Goal: Information Seeking & Learning: Learn about a topic

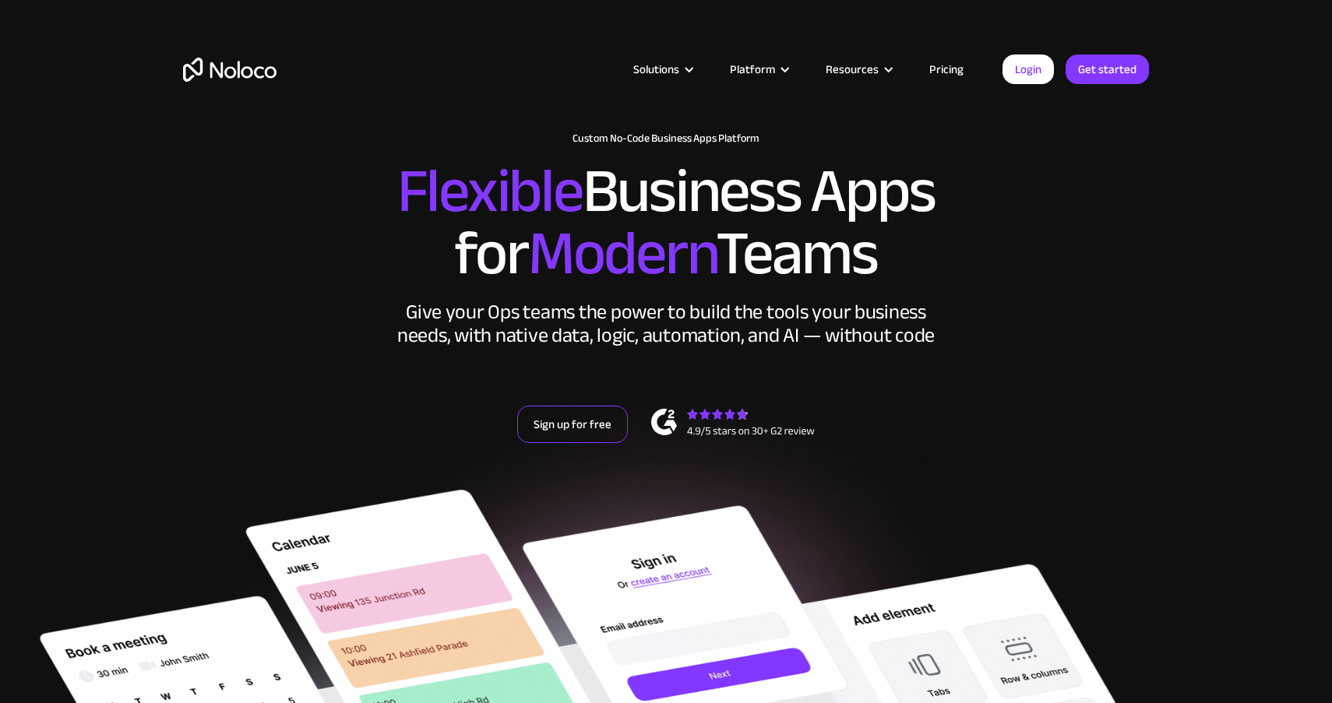
click at [574, 417] on link "Sign up for free" at bounding box center [572, 424] width 111 height 37
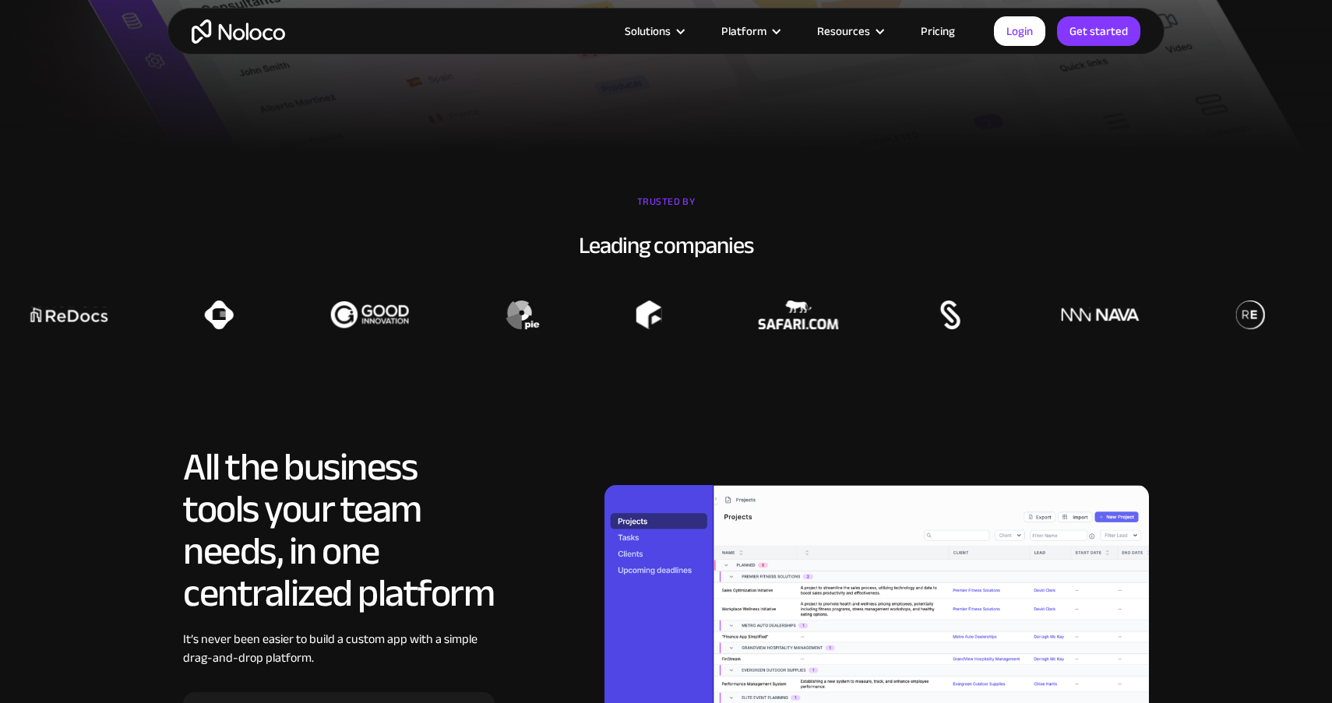
scroll to position [1100, 0]
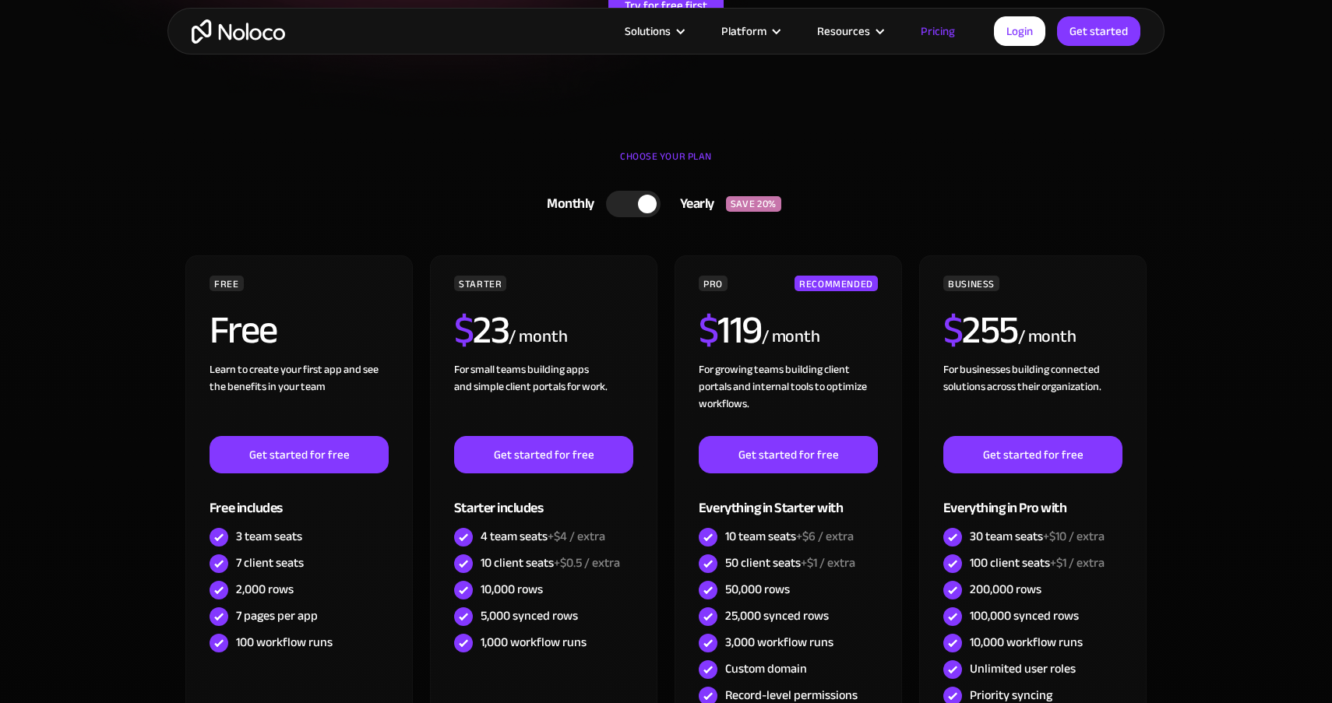
scroll to position [357, 0]
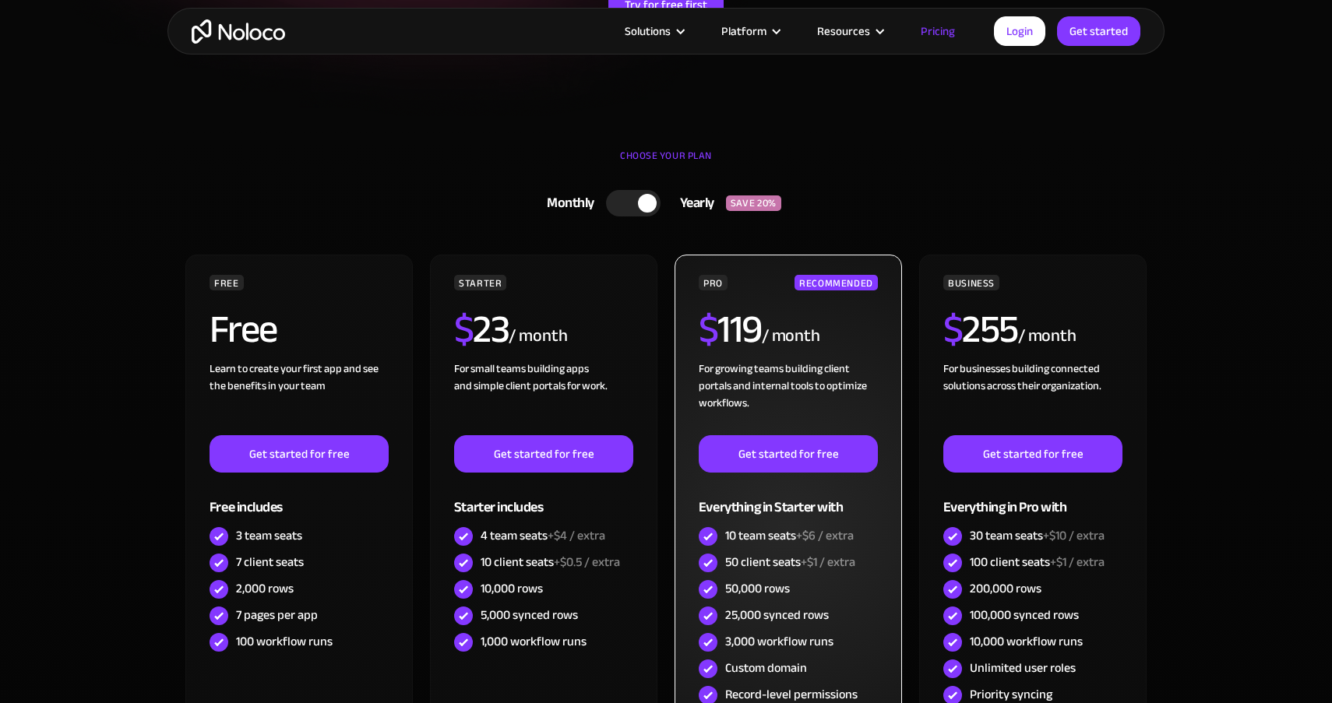
click at [775, 333] on div "/ month" at bounding box center [791, 336] width 58 height 25
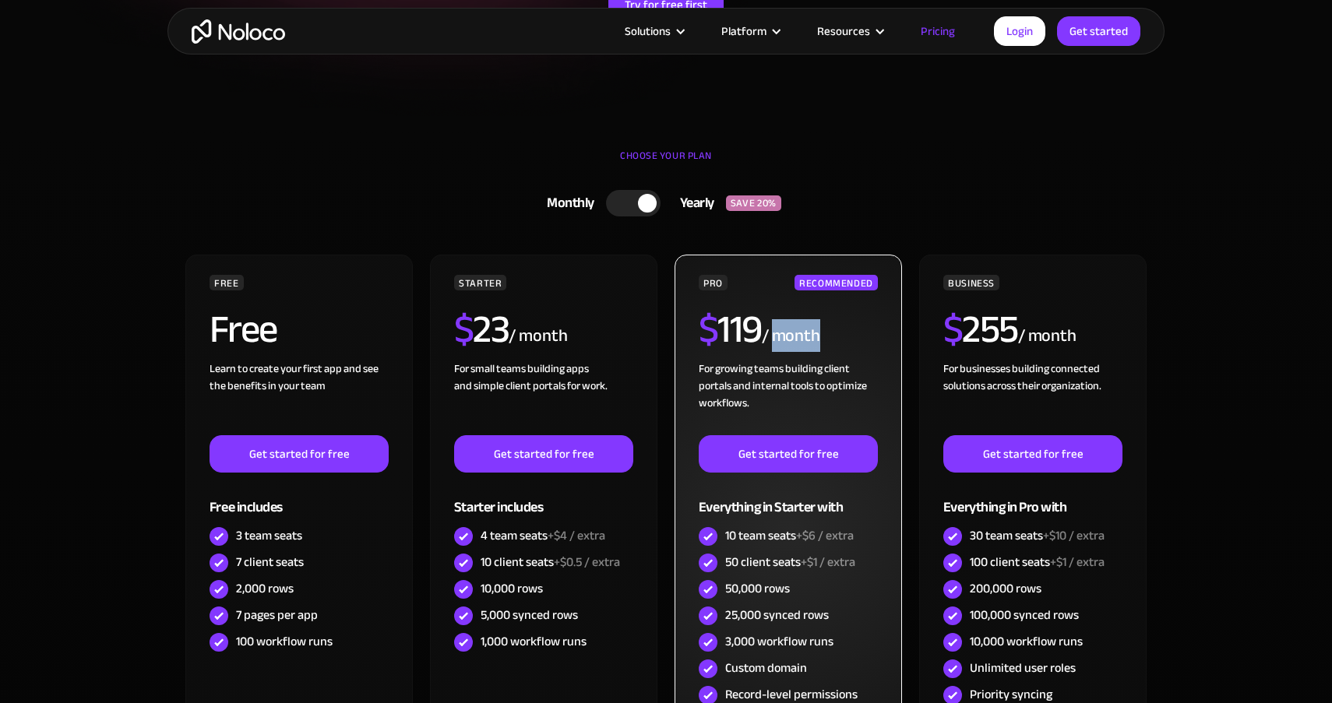
click at [775, 333] on div "/ month" at bounding box center [791, 336] width 58 height 25
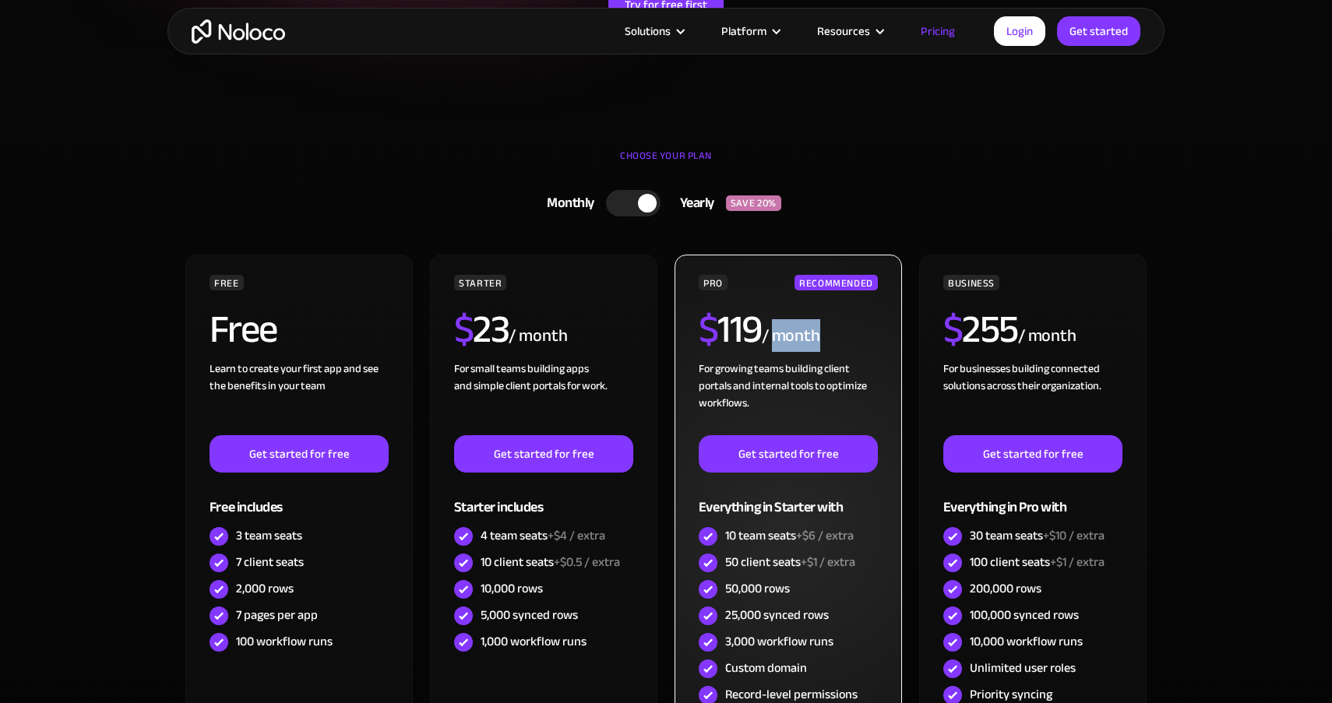
click at [775, 333] on div "/ month" at bounding box center [791, 336] width 58 height 25
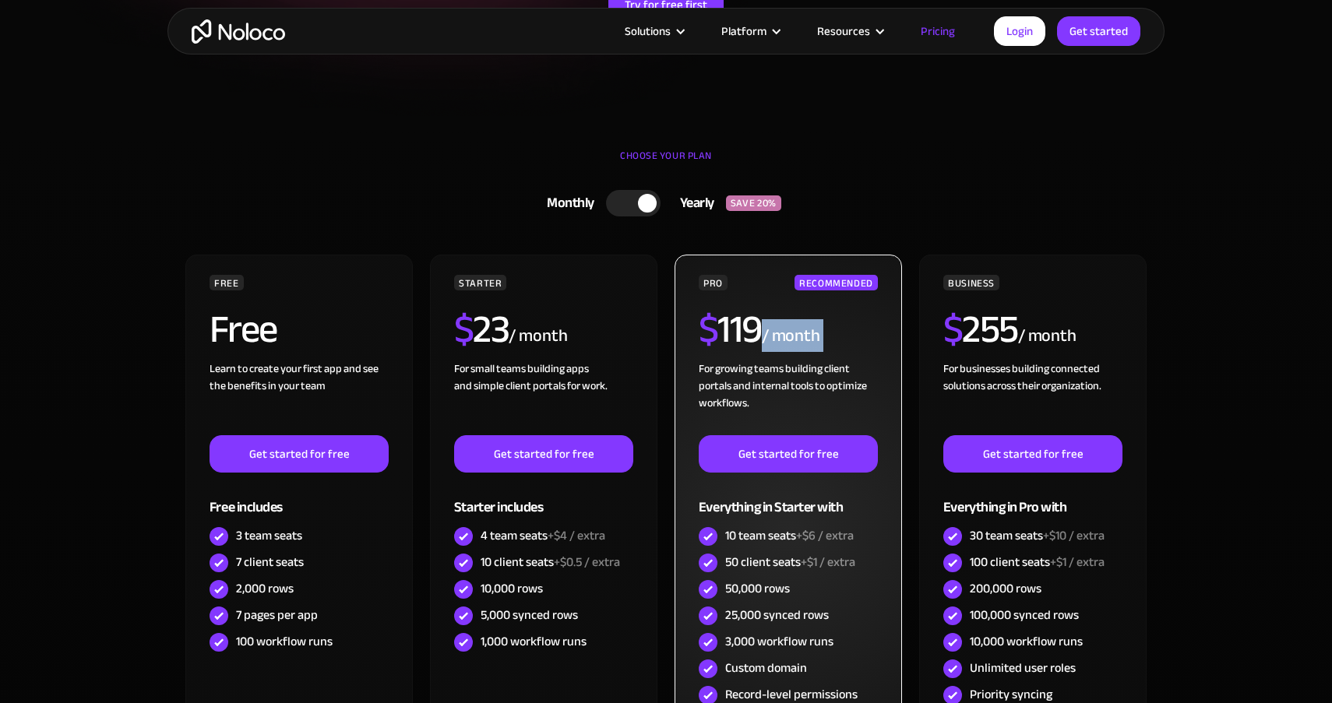
click at [775, 333] on div "/ month" at bounding box center [791, 336] width 58 height 25
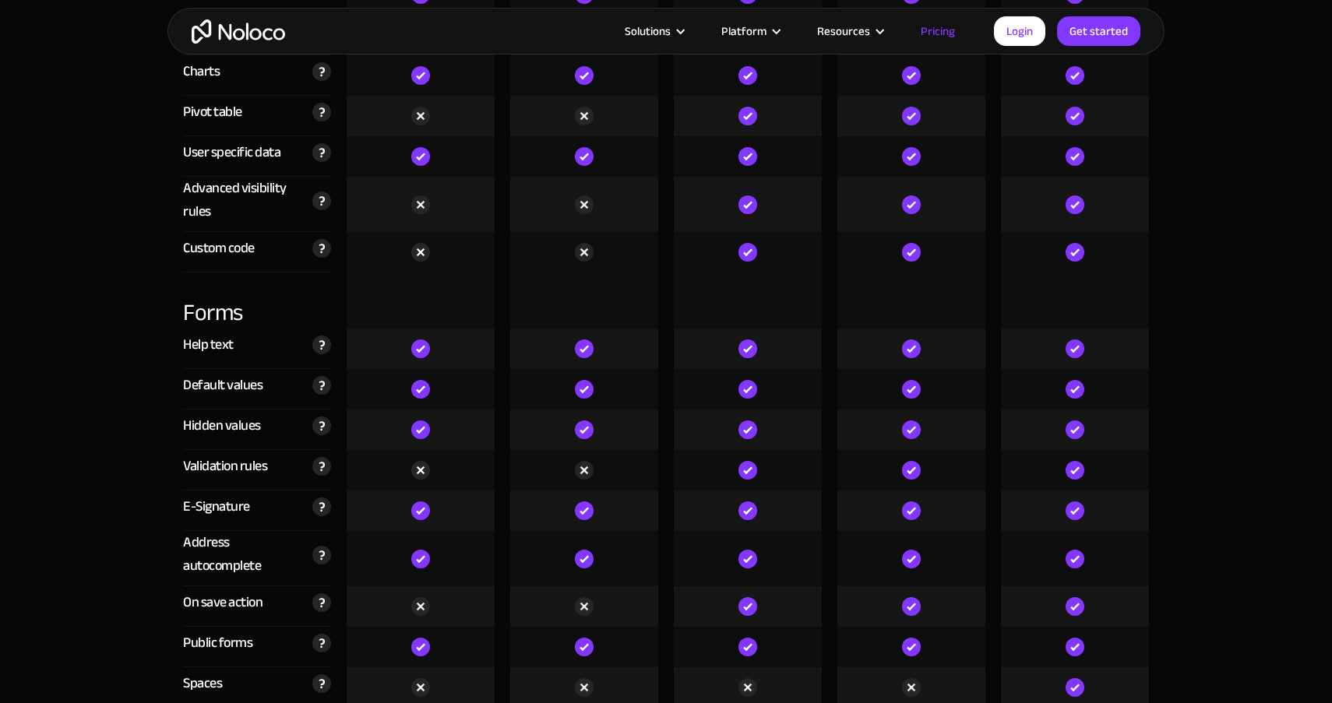
scroll to position [4588, 0]
